Goal: Information Seeking & Learning: Learn about a topic

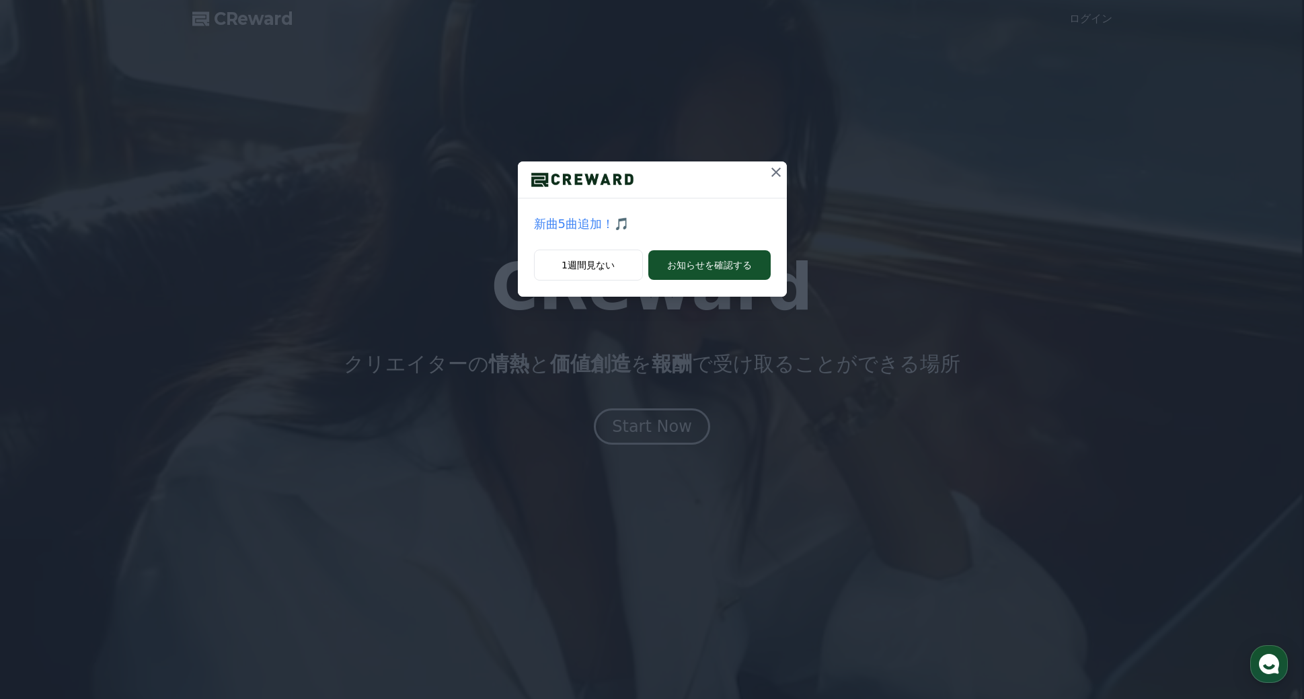
click at [775, 170] on icon at bounding box center [776, 172] width 16 height 16
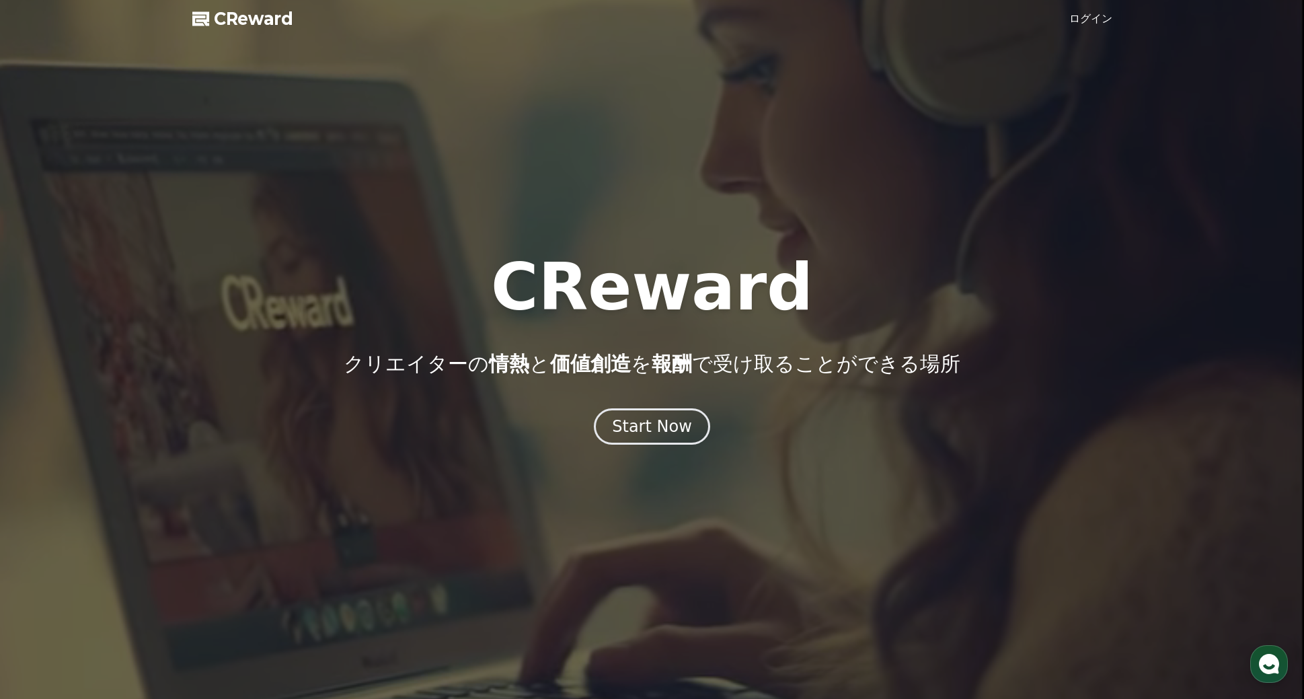
click at [1093, 20] on link "ログイン" at bounding box center [1090, 19] width 43 height 16
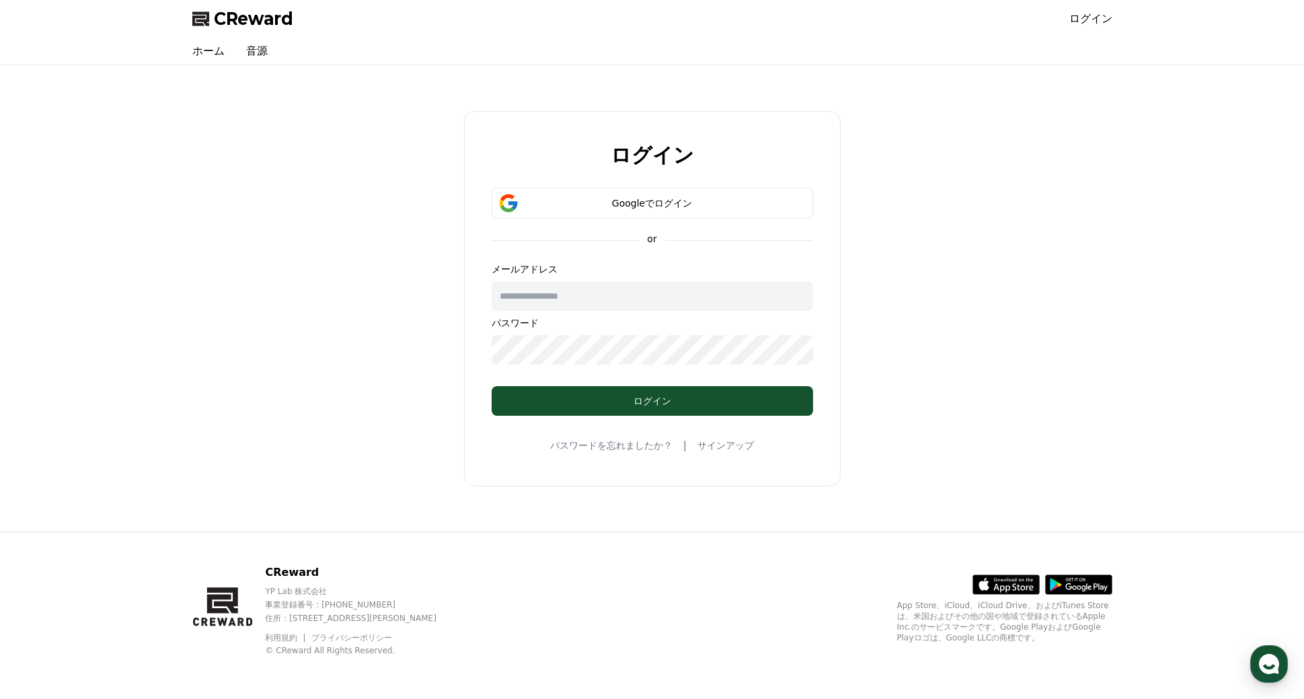
click at [533, 299] on input "text" at bounding box center [652, 296] width 321 height 30
click at [574, 202] on div "Googleでログイン" at bounding box center [652, 202] width 282 height 13
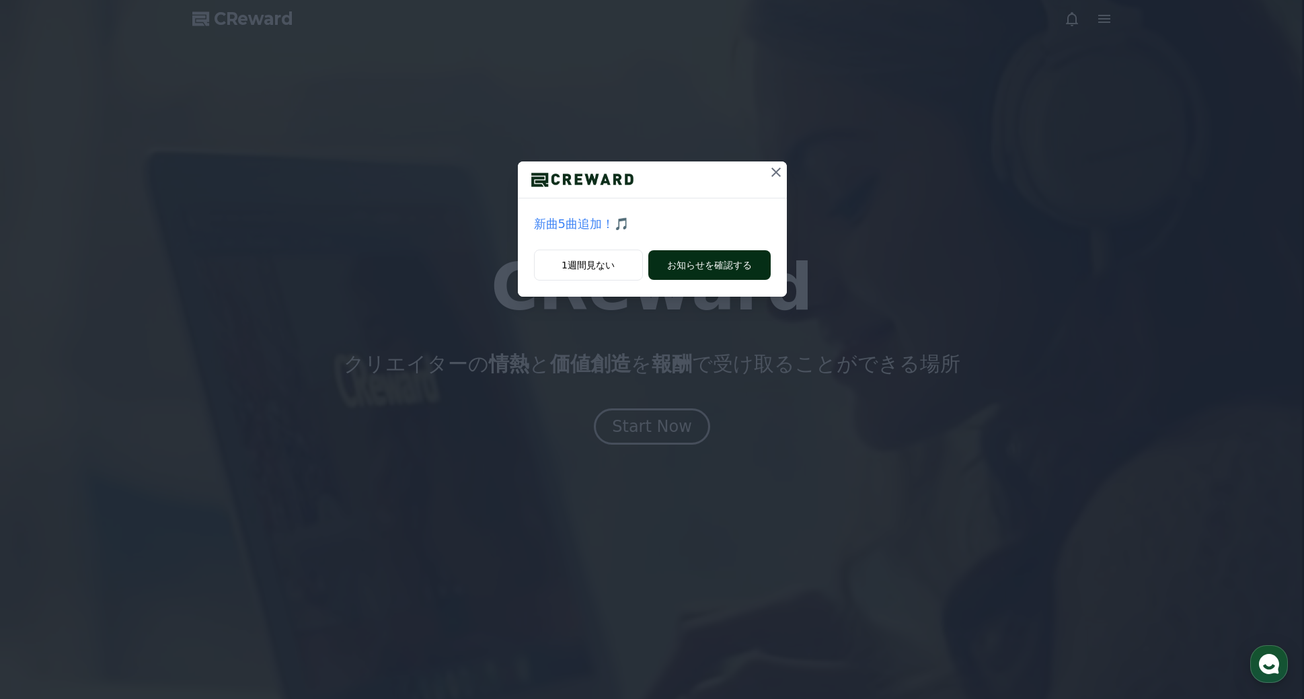
click at [735, 263] on button "お知らせを確認する" at bounding box center [709, 265] width 122 height 30
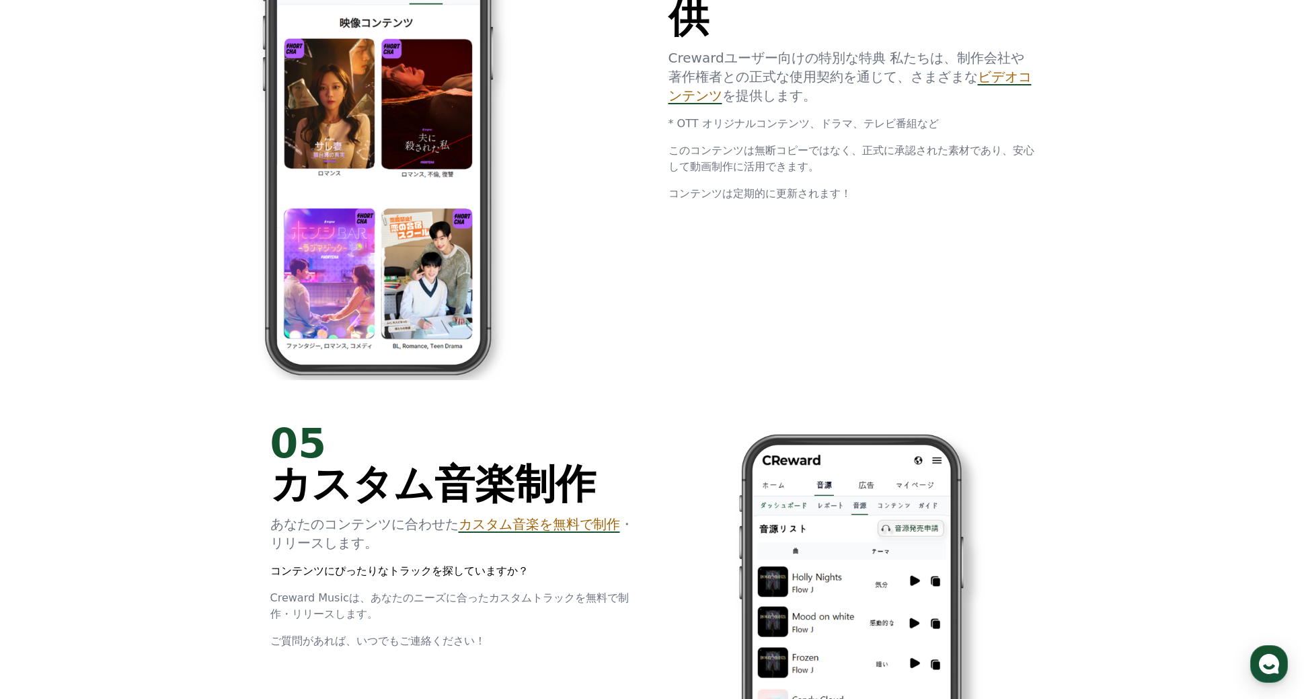
scroll to position [3643, 0]
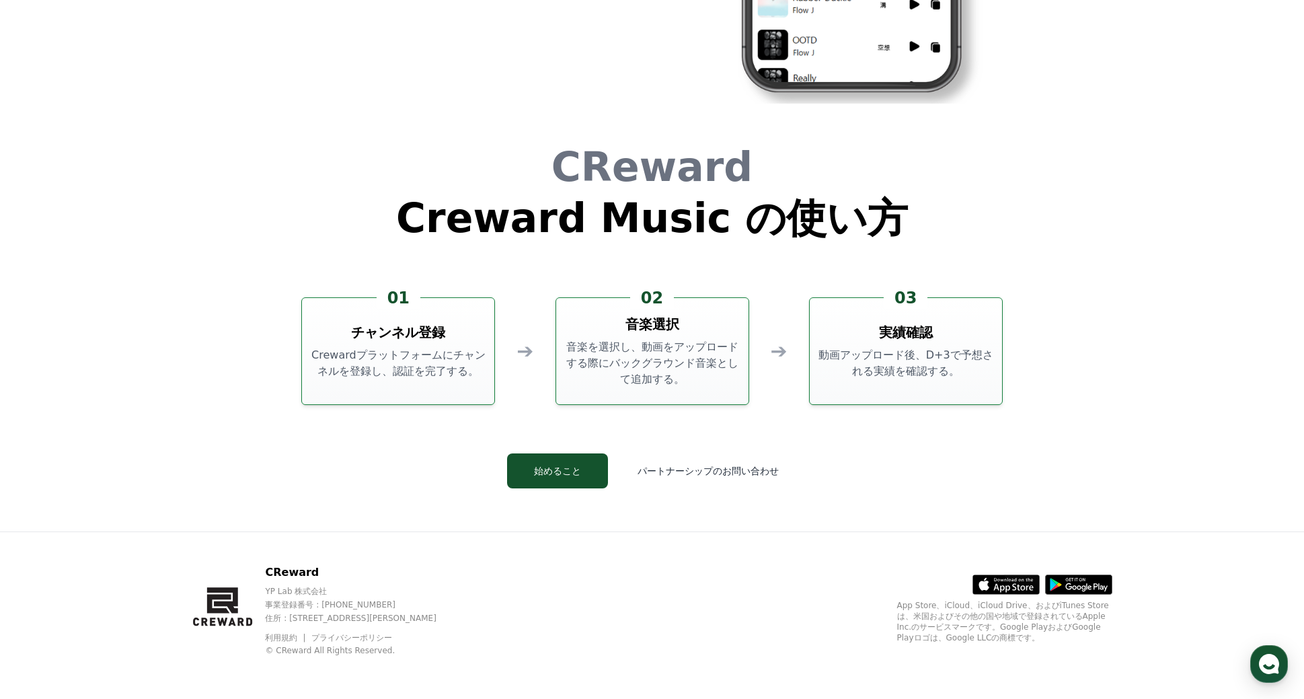
drag, startPoint x: 351, startPoint y: 329, endPoint x: 514, endPoint y: 333, distance: 163.4
click at [492, 333] on div "01 チャンネル登録 Crewardプラットフォームにチャンネルを登録し、認証を完了する。" at bounding box center [398, 351] width 194 height 108
click at [639, 325] on h3 "音楽選択" at bounding box center [652, 324] width 54 height 19
click at [580, 471] on button "始めること" at bounding box center [557, 470] width 101 height 35
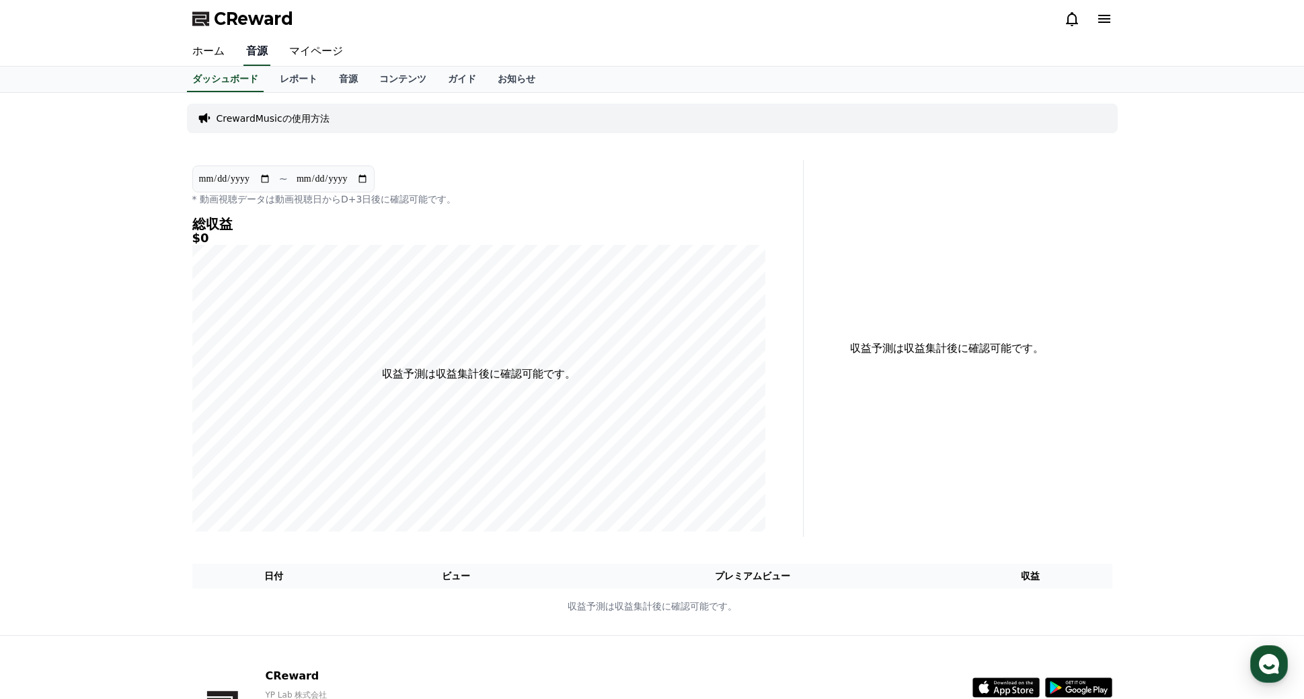
click at [262, 55] on link "音源" at bounding box center [256, 52] width 27 height 28
click at [352, 81] on link "音源" at bounding box center [348, 80] width 40 height 26
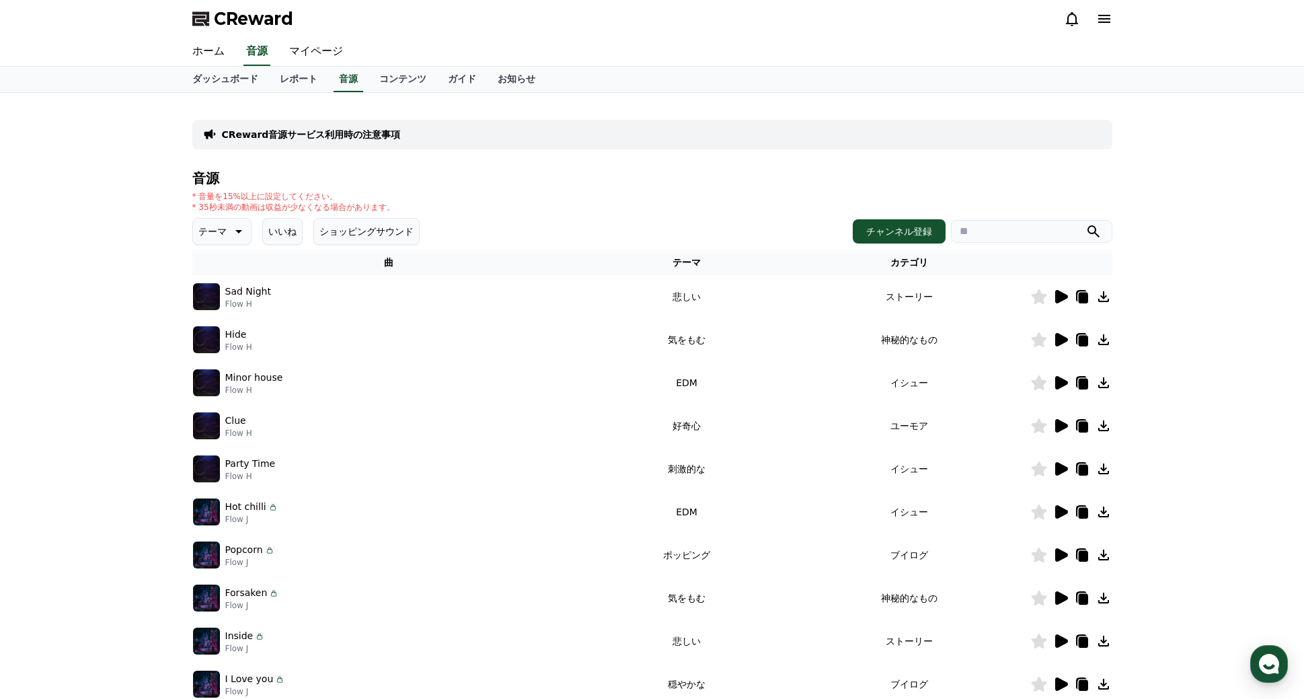
click at [1058, 299] on icon at bounding box center [1061, 296] width 13 height 13
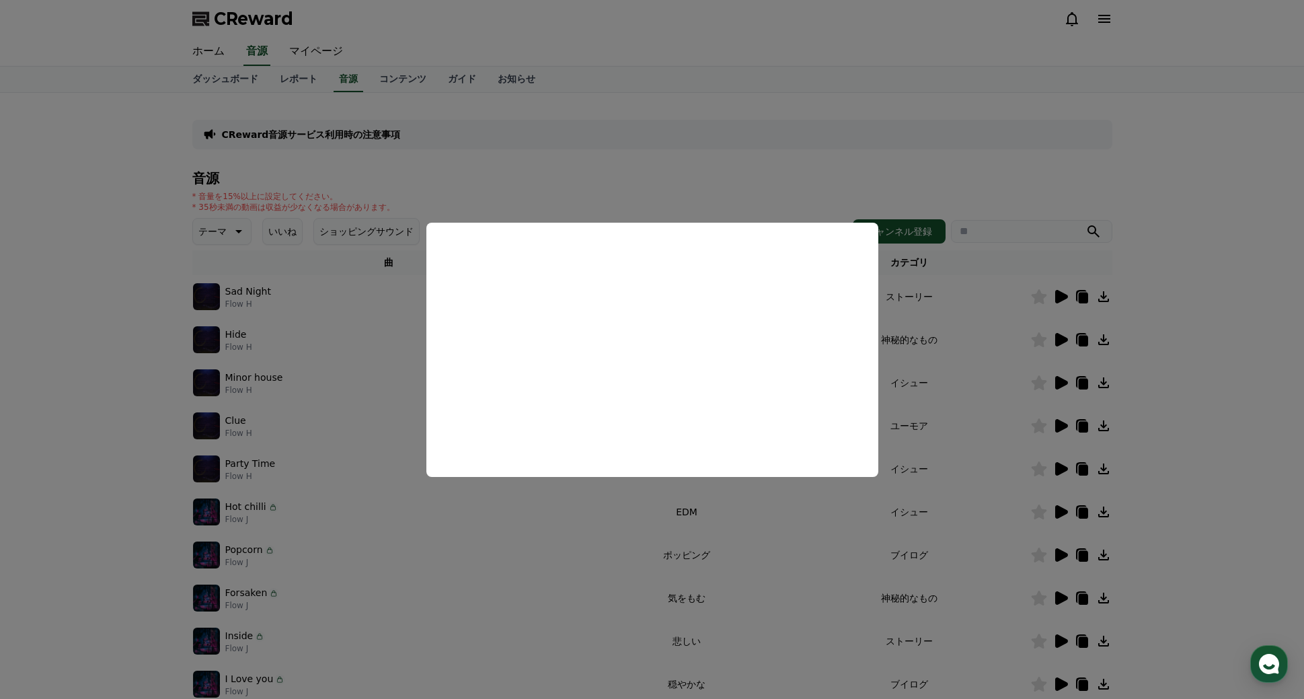
click at [545, 157] on button "close modal" at bounding box center [652, 349] width 1304 height 699
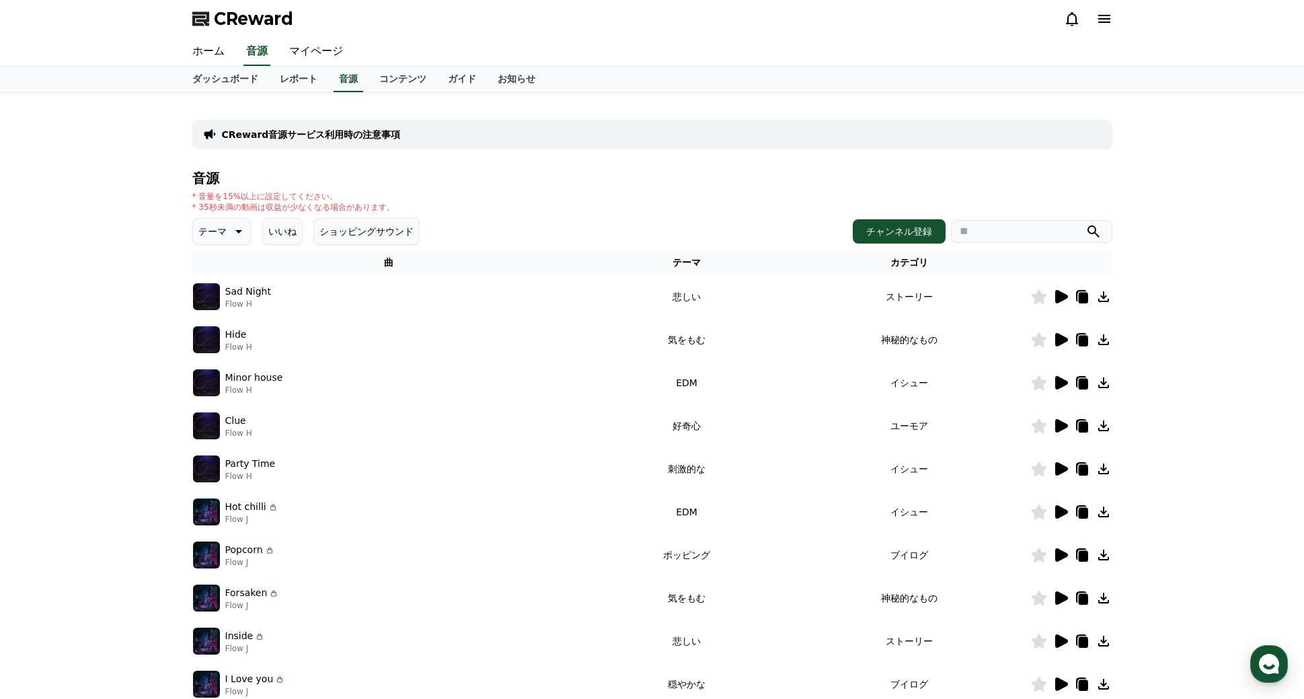
click at [237, 231] on icon at bounding box center [238, 231] width 7 height 3
click at [223, 336] on button "好奇心" at bounding box center [213, 337] width 39 height 30
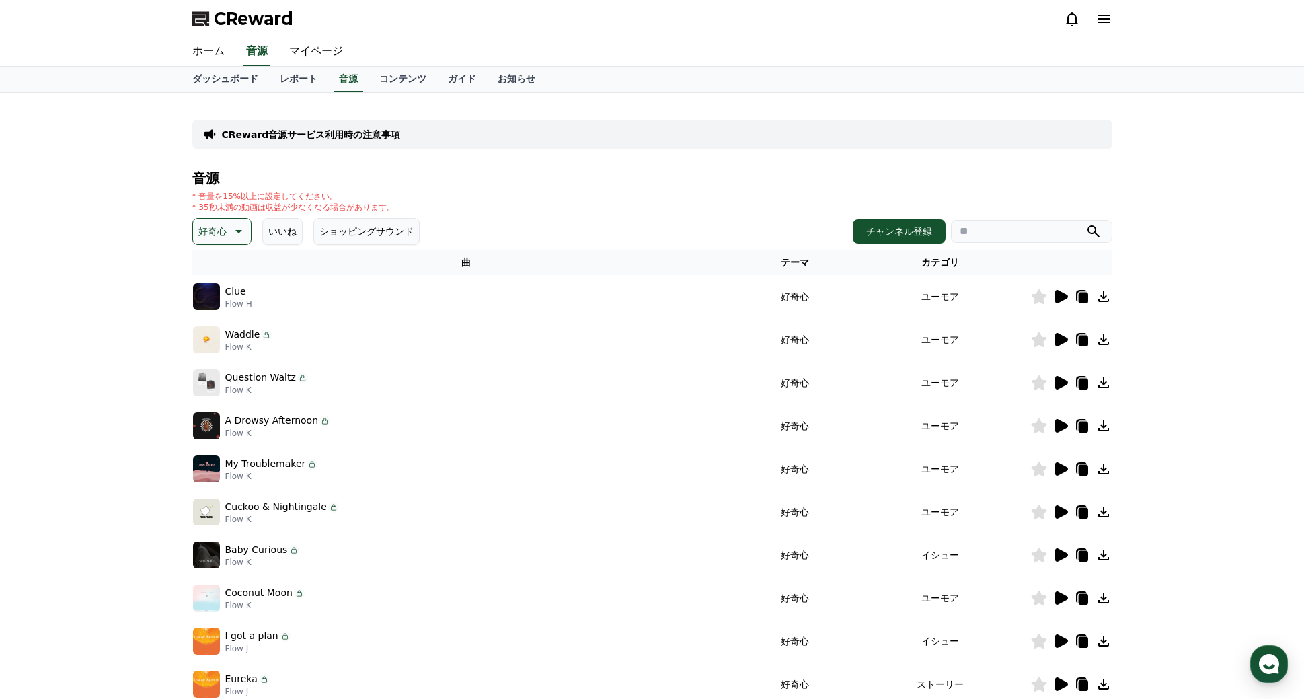
click at [1064, 298] on icon at bounding box center [1061, 296] width 13 height 13
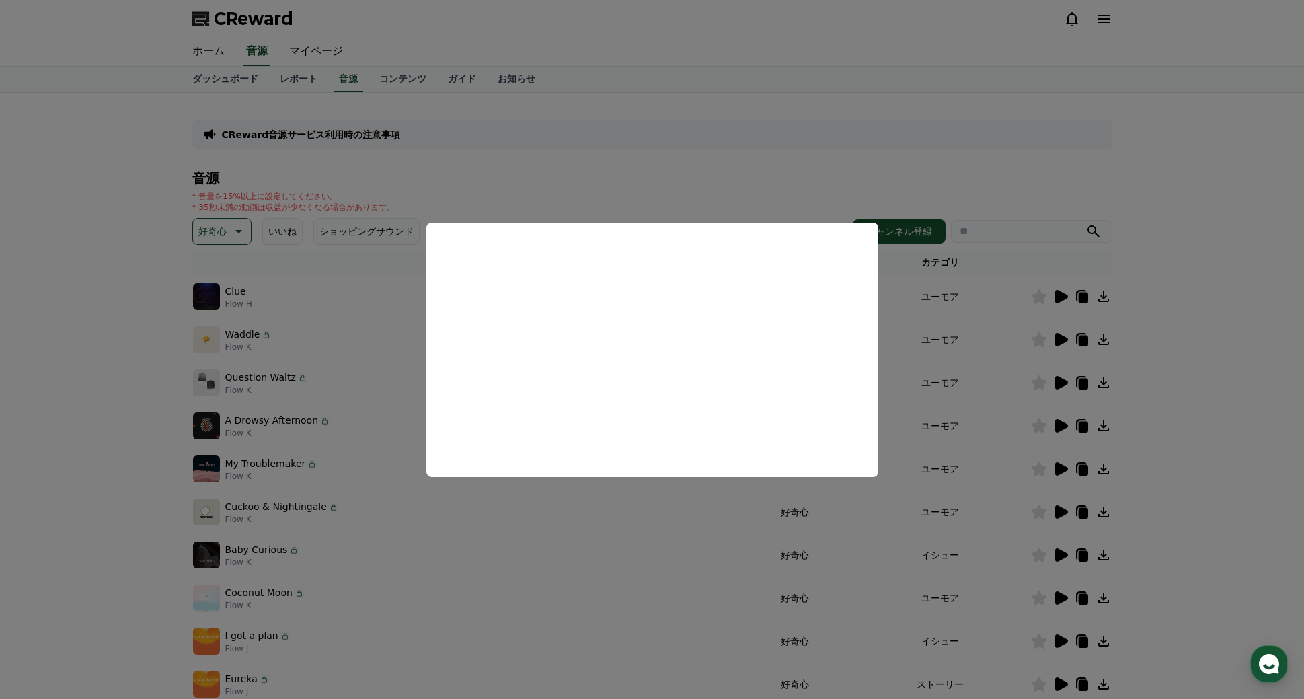
click at [935, 315] on button "close modal" at bounding box center [652, 349] width 1304 height 699
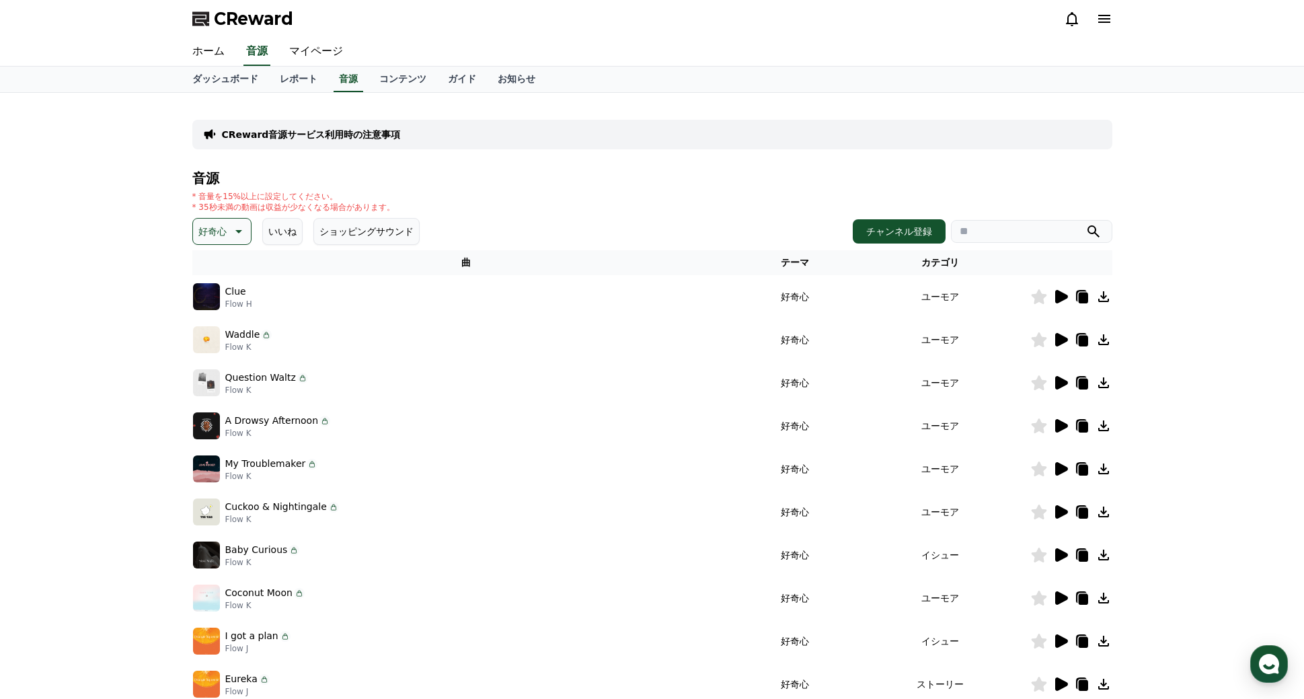
click at [1056, 553] on icon at bounding box center [1061, 554] width 13 height 13
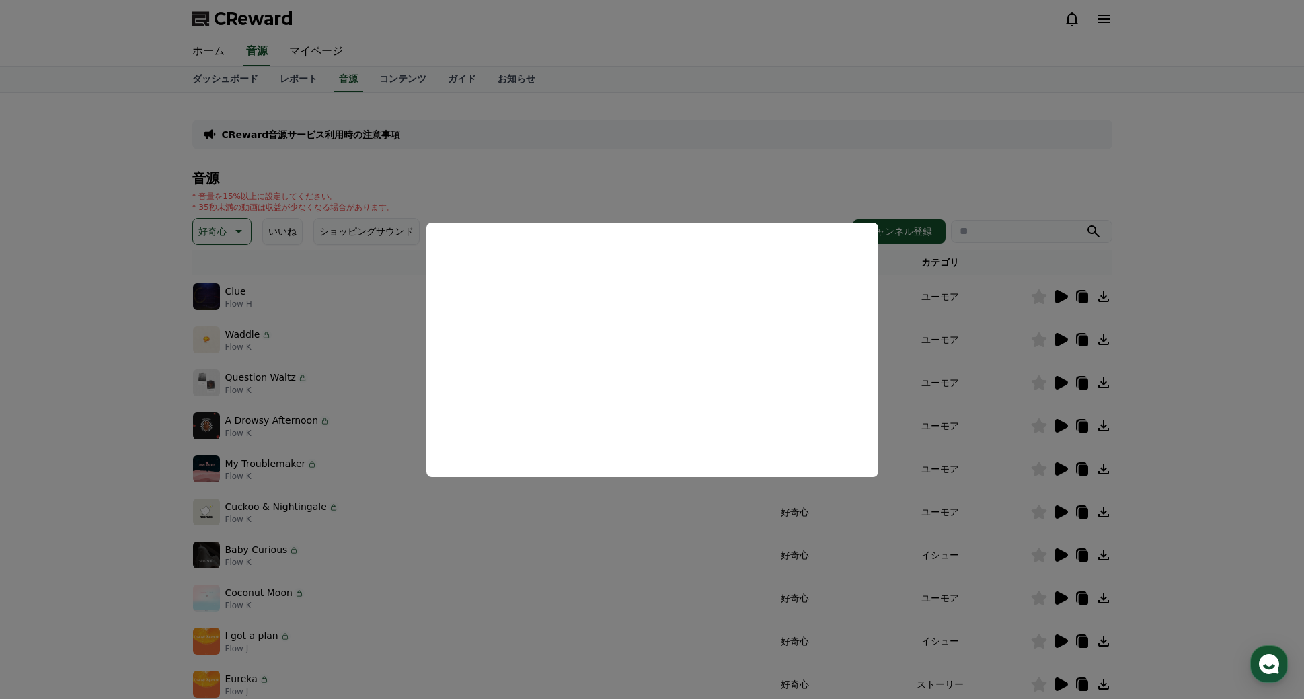
click at [718, 191] on button "close modal" at bounding box center [652, 349] width 1304 height 699
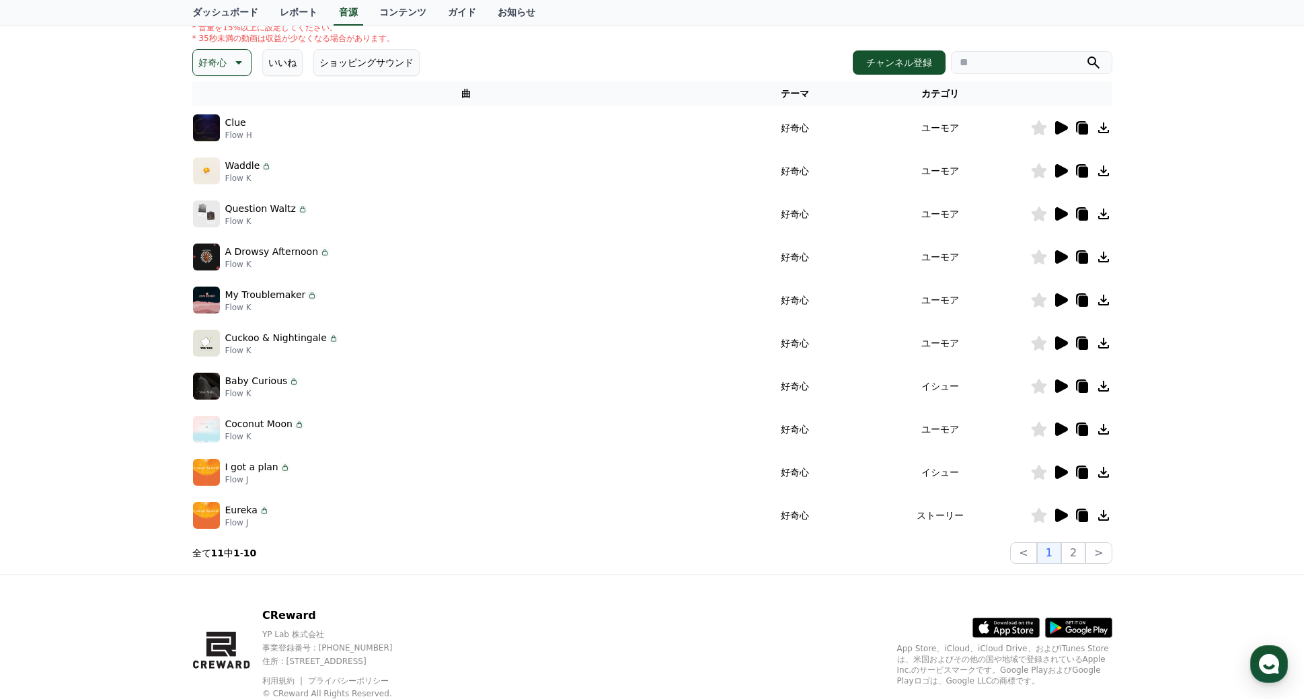
scroll to position [212, 0]
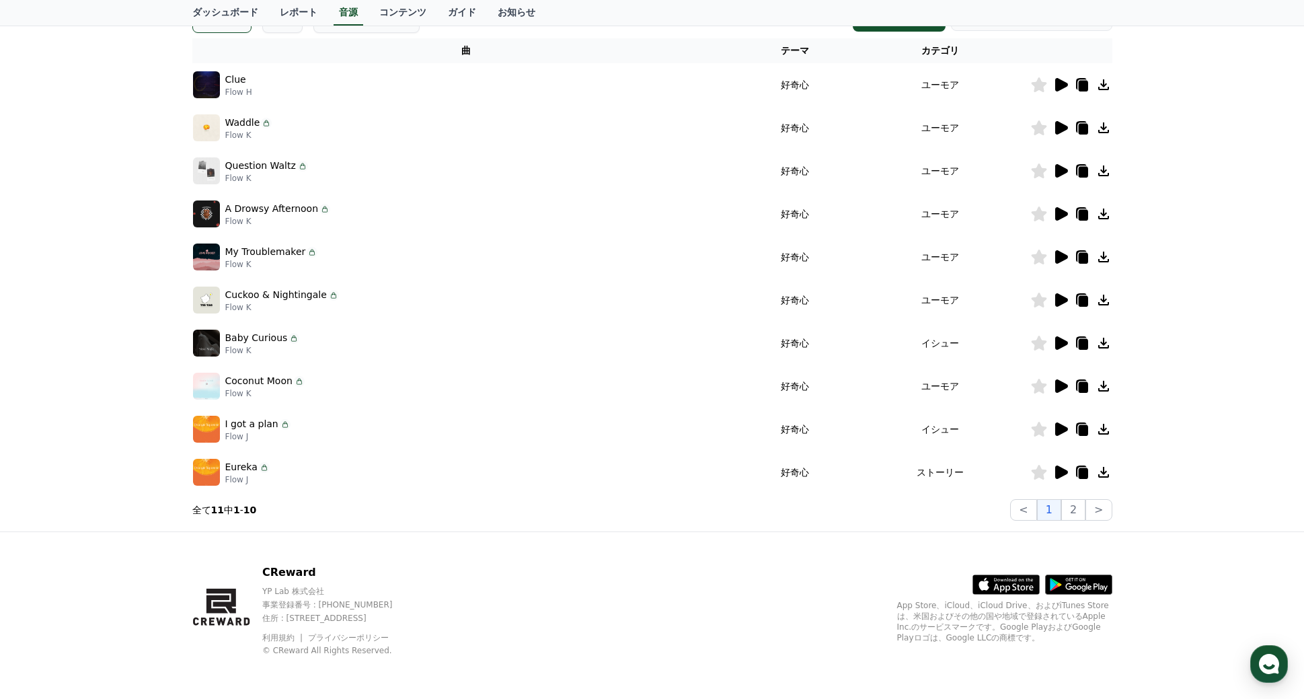
click at [1059, 475] on icon at bounding box center [1061, 471] width 13 height 13
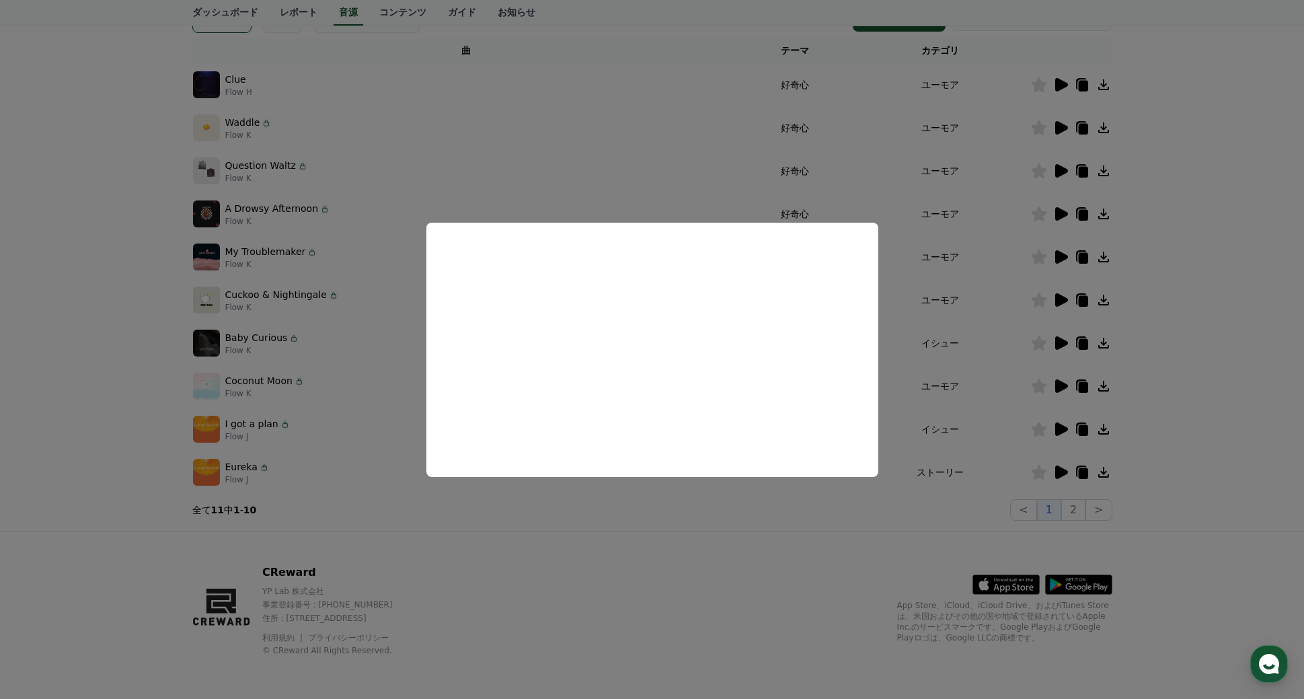
click at [391, 223] on button "close modal" at bounding box center [652, 349] width 1304 height 699
